Goal: Information Seeking & Learning: Understand process/instructions

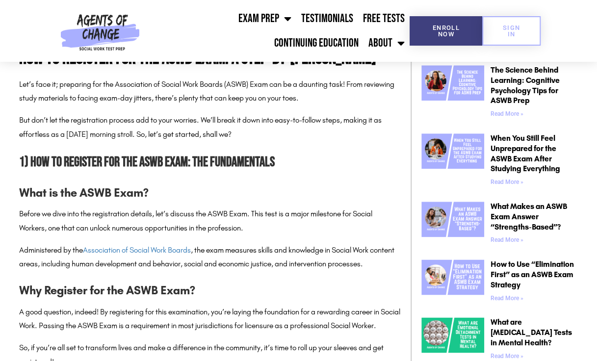
scroll to position [588, 0]
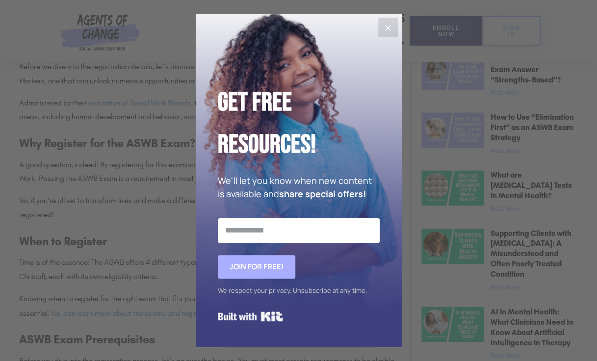
click at [178, 246] on div "Get Free Resources! We'll let you know when new content is available and share …" at bounding box center [298, 180] width 597 height 361
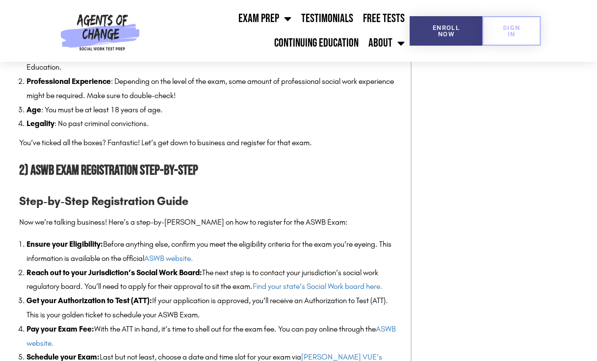
scroll to position [981, 0]
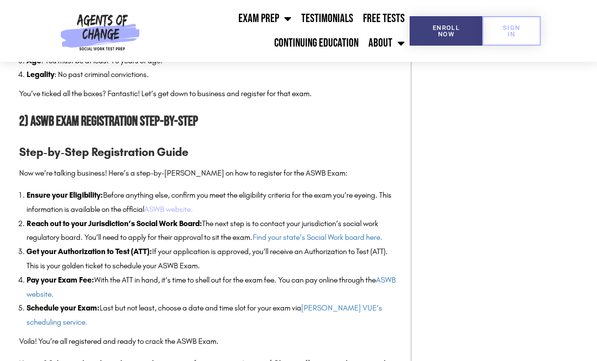
click at [193, 214] on link "ASWB website." at bounding box center [168, 208] width 49 height 9
click at [310, 242] on link "Find your state’s Social Work board here." at bounding box center [318, 236] width 130 height 9
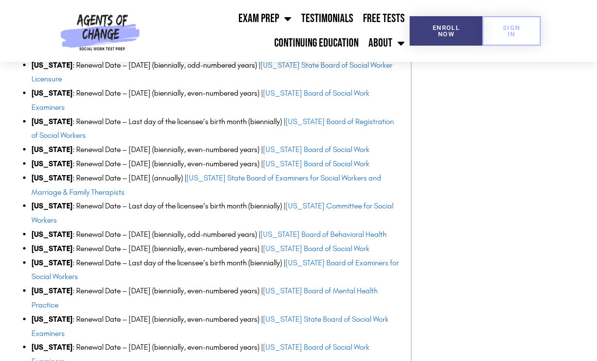
scroll to position [1177, 0]
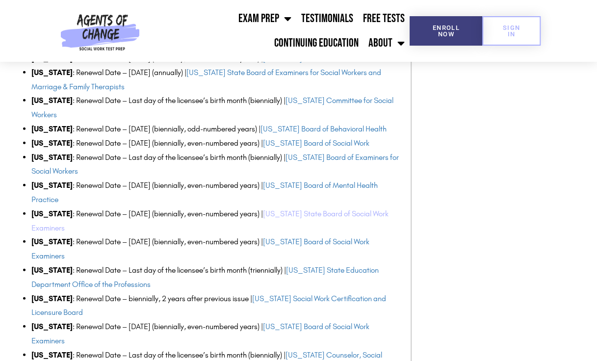
click at [348, 213] on link "New Jersey State Board of Social Work Examiners" at bounding box center [209, 221] width 357 height 24
